Goal: Task Accomplishment & Management: Use online tool/utility

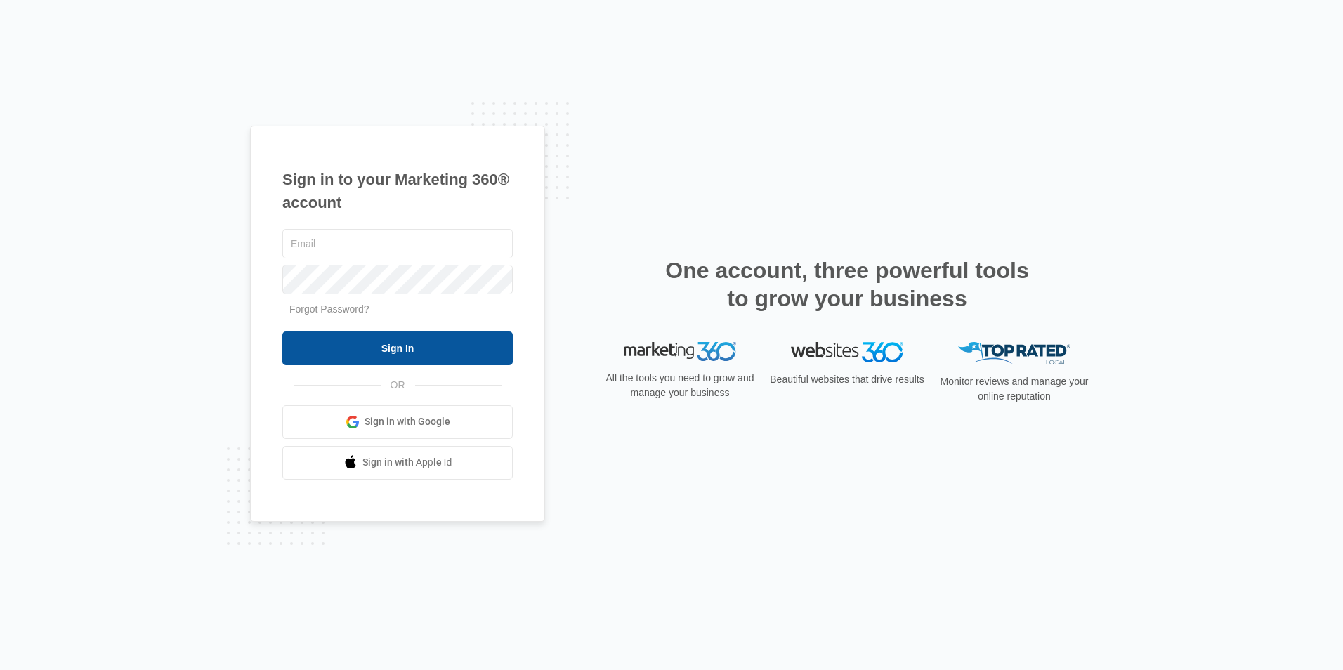
type input "[EMAIL_ADDRESS][DOMAIN_NAME]"
click at [473, 357] on input "Sign In" at bounding box center [397, 348] width 230 height 34
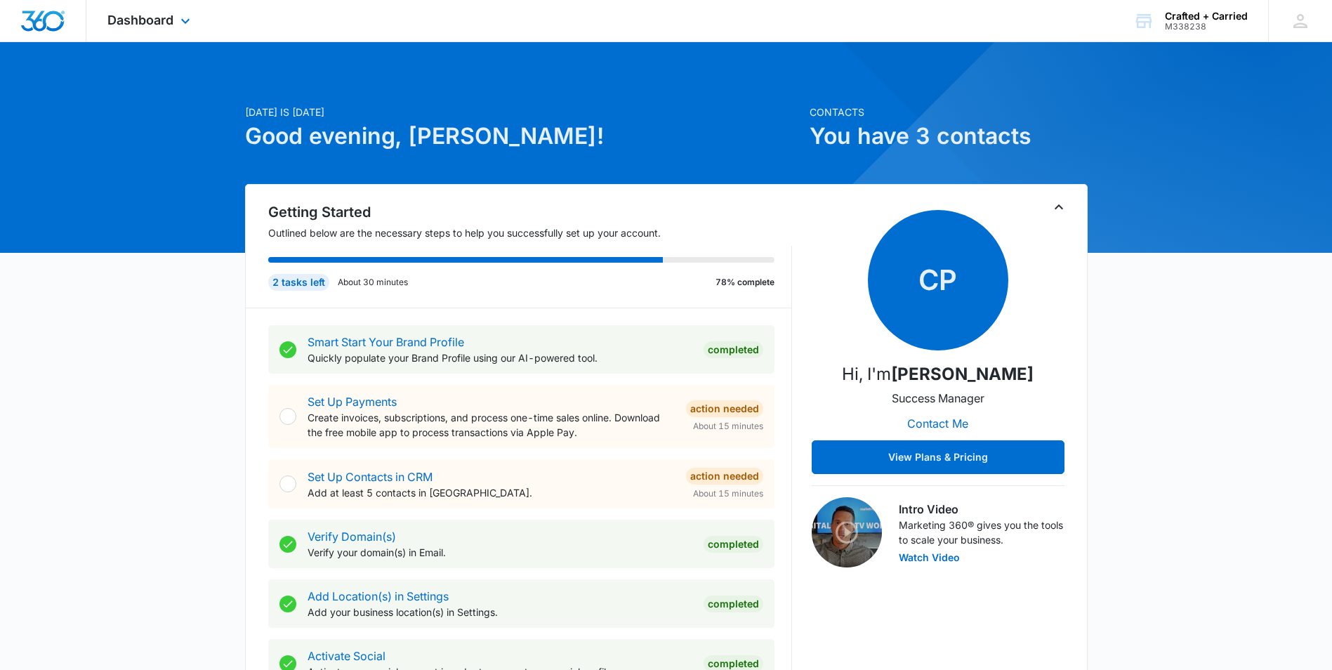
click at [185, 14] on div "Dashboard Apps Reputation Websites Forms CRM Email Social Payments POS Content …" at bounding box center [150, 20] width 129 height 41
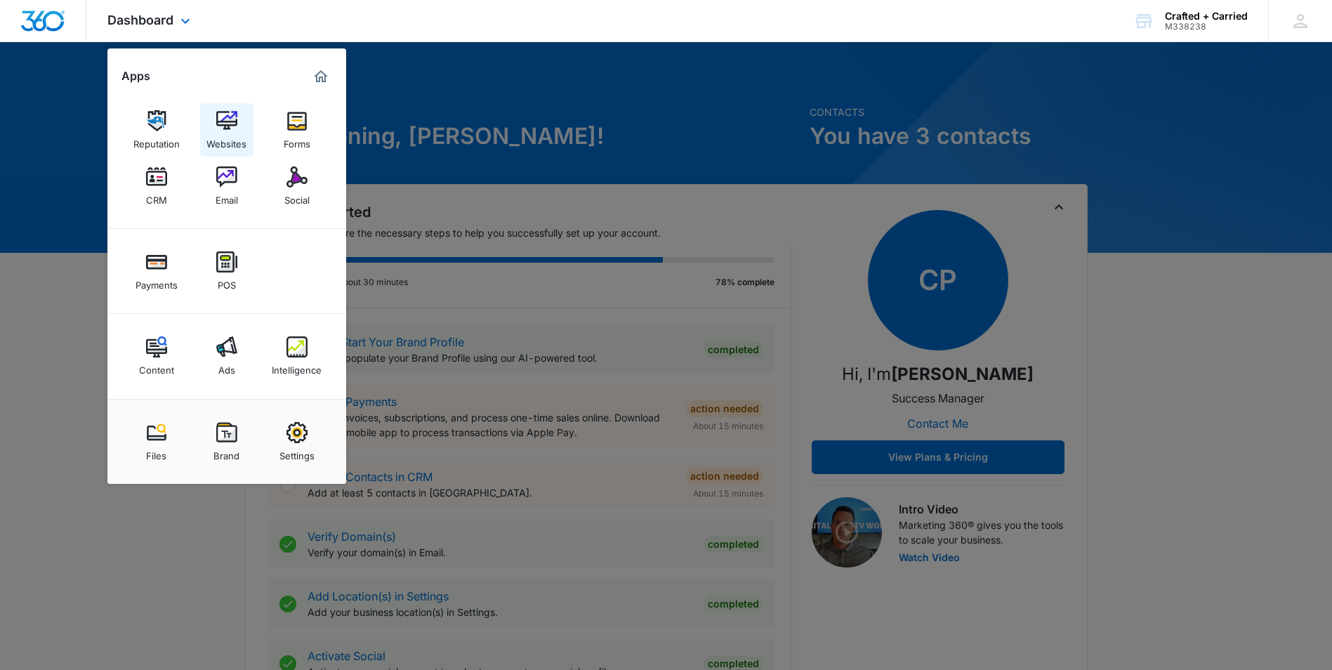
click at [235, 119] on img at bounding box center [226, 120] width 21 height 21
